Goal: Navigation & Orientation: Find specific page/section

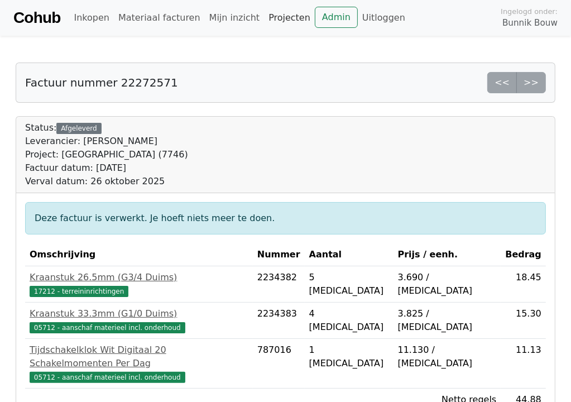
click at [270, 19] on link "Projecten" at bounding box center [289, 18] width 51 height 22
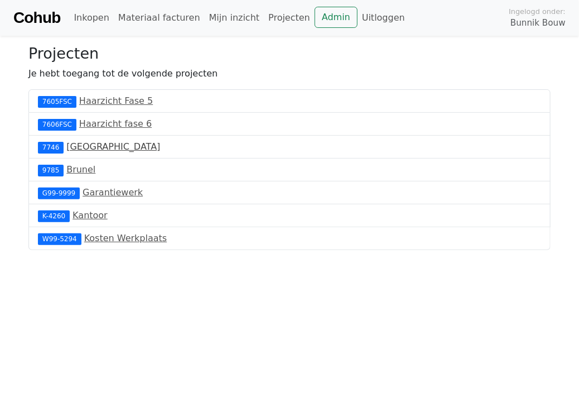
click at [75, 145] on link "Leerdam" at bounding box center [113, 146] width 94 height 11
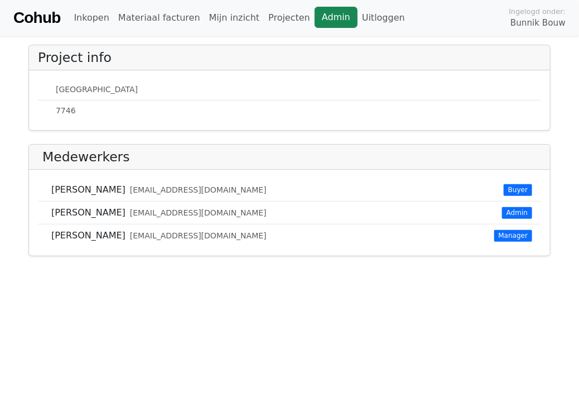
click at [315, 15] on link "Admin" at bounding box center [336, 17] width 43 height 21
click at [215, 17] on link "Mijn inzicht" at bounding box center [235, 18] width 60 height 22
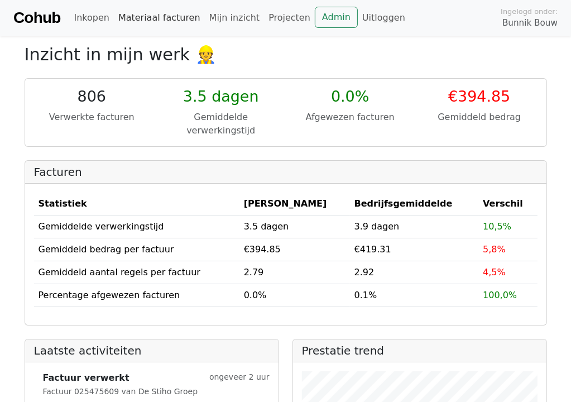
click at [147, 18] on link "Materiaal facturen" at bounding box center [159, 18] width 91 height 22
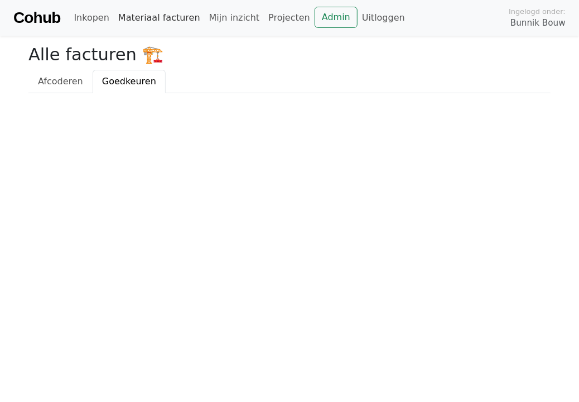
click at [170, 18] on link "Materiaal facturen" at bounding box center [159, 18] width 91 height 22
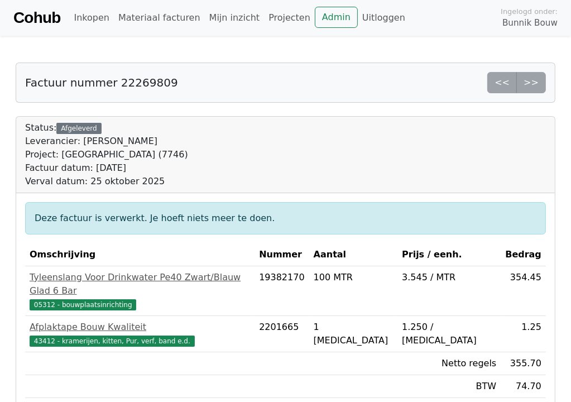
click at [446, 320] on div "1.250 / [MEDICAL_DATA]" at bounding box center [449, 333] width 94 height 27
